Goal: Information Seeking & Learning: Learn about a topic

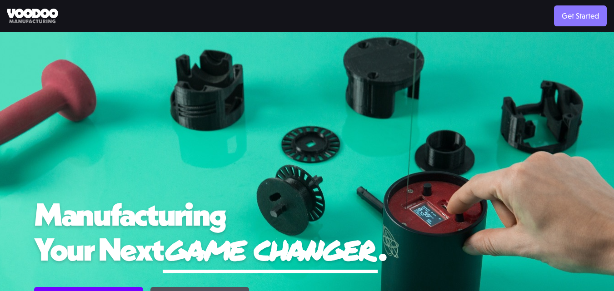
click at [569, 14] on link "Get Started" at bounding box center [580, 15] width 53 height 21
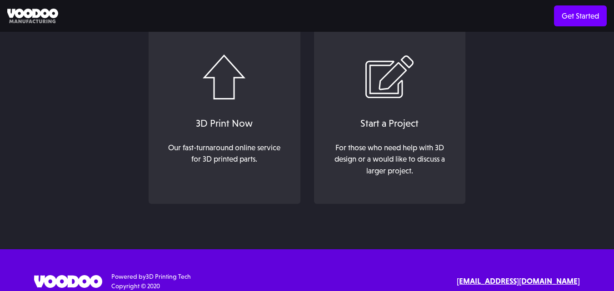
scroll to position [102, 0]
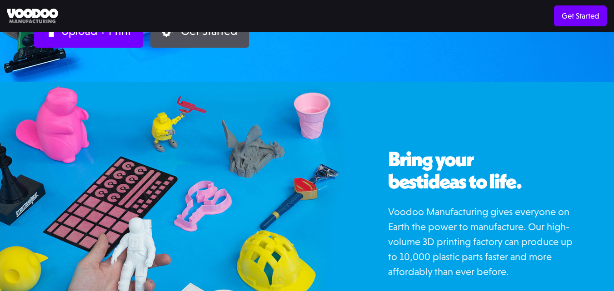
scroll to position [339, 0]
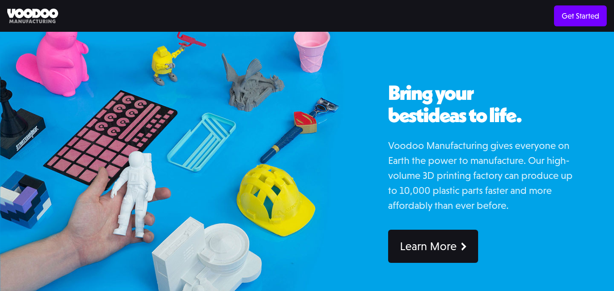
click at [444, 241] on div "Learn More" at bounding box center [428, 247] width 57 height 14
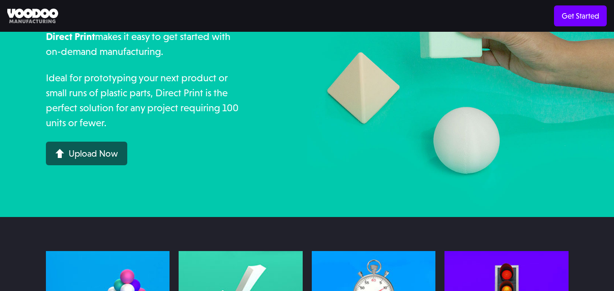
scroll to position [260, 0]
